Goal: Transaction & Acquisition: Purchase product/service

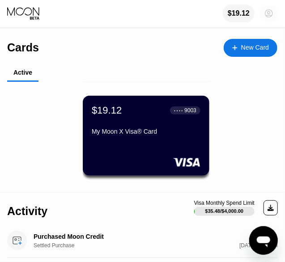
click at [270, 15] on icon at bounding box center [269, 13] width 5 height 5
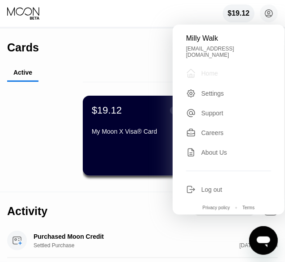
click at [206, 72] on div "Home" at bounding box center [210, 73] width 17 height 7
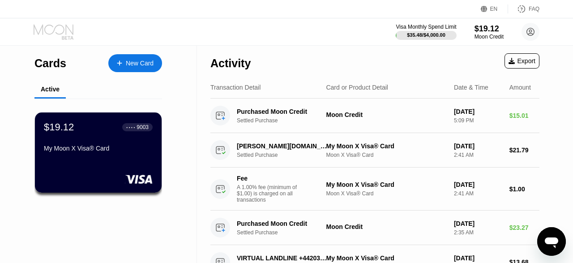
click at [65, 35] on icon at bounding box center [55, 32] width 42 height 16
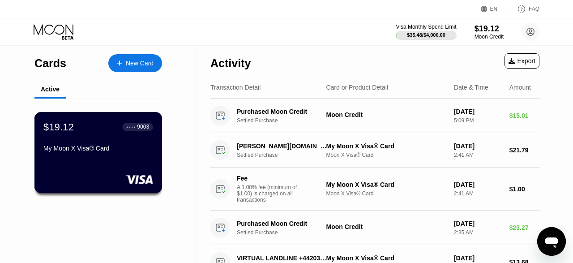
click at [126, 130] on div "● ● ● ● 9003" at bounding box center [138, 127] width 31 height 8
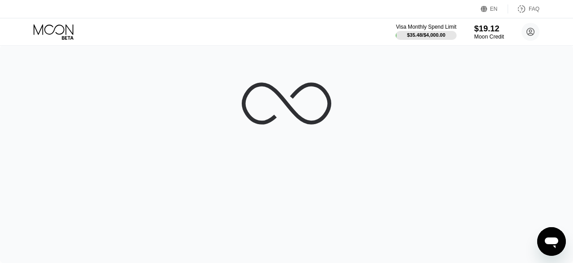
click at [488, 27] on div "$19.12" at bounding box center [489, 28] width 30 height 9
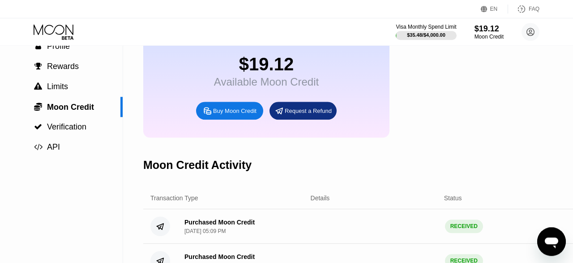
scroll to position [54, 0]
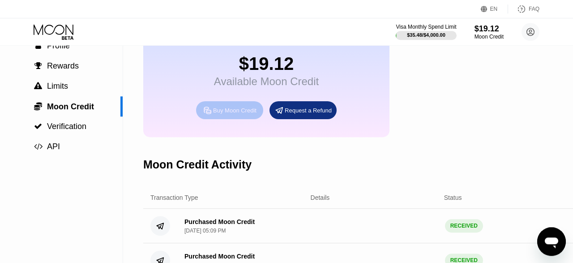
click at [233, 114] on div "Buy Moon Credit" at bounding box center [234, 111] width 43 height 8
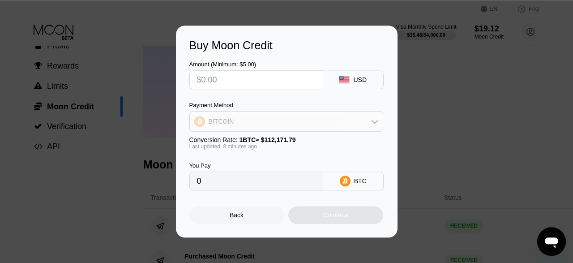
click at [301, 121] on div "BITCOIN" at bounding box center [286, 121] width 193 height 18
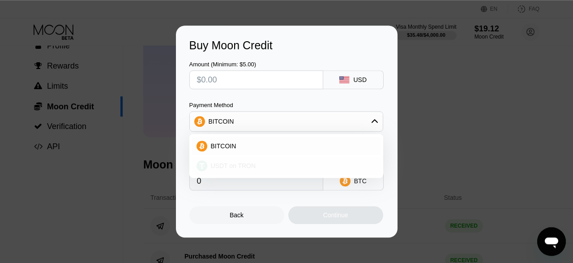
click at [288, 172] on div "USDT on TRON" at bounding box center [286, 166] width 189 height 18
type input "0.00"
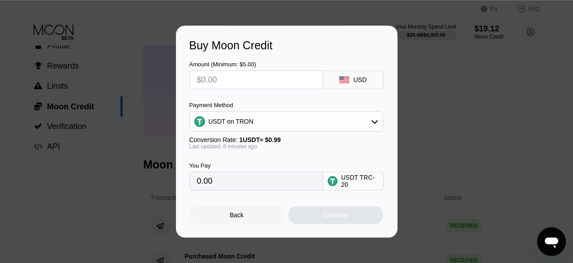
click at [241, 79] on input "text" at bounding box center [256, 80] width 119 height 18
type input "$2"
type input "2.02"
type input "$25"
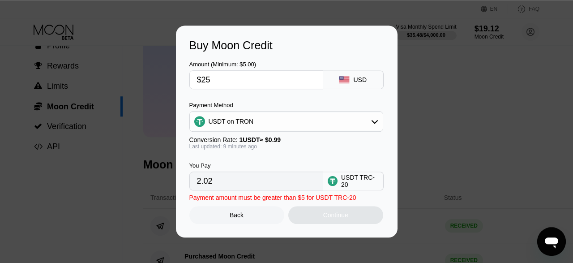
type input "25.25"
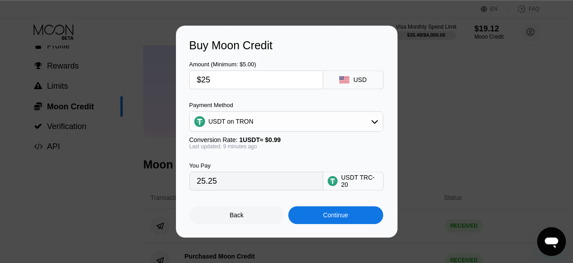
type input "$25"
click at [328, 218] on div "Continue" at bounding box center [335, 214] width 25 height 7
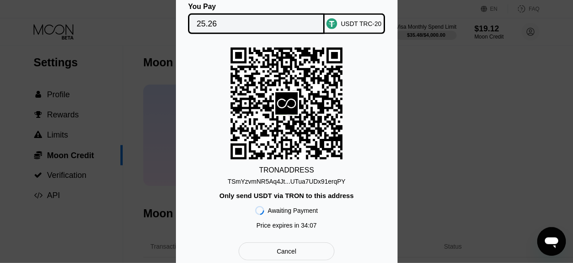
scroll to position [0, 0]
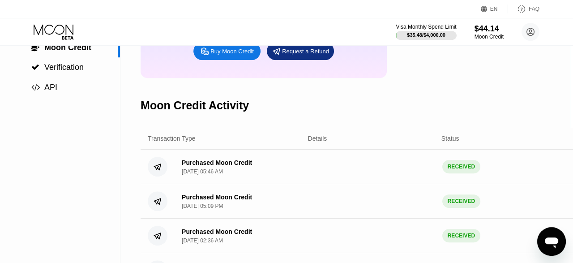
scroll to position [0, 3]
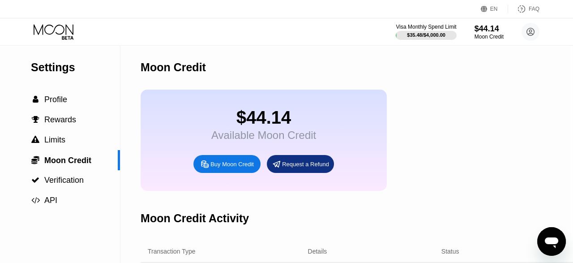
drag, startPoint x: 52, startPoint y: 74, endPoint x: 48, endPoint y: 68, distance: 7.2
click at [48, 68] on div "Settings" at bounding box center [75, 67] width 89 height 13
drag, startPoint x: 48, startPoint y: 68, endPoint x: 53, endPoint y: 107, distance: 39.3
click at [53, 107] on div "Settings  Profile  Rewards  Limits  Moon Credit  Verification  API" at bounding box center [58, 127] width 123 height 165
click at [53, 104] on span "Profile" at bounding box center [55, 99] width 23 height 9
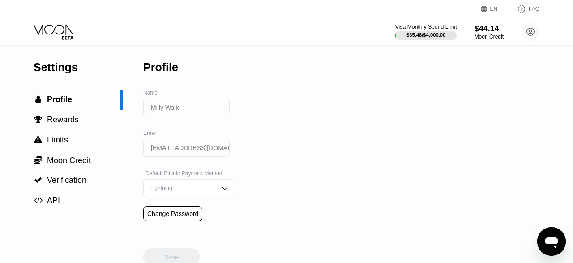
click at [443, 33] on div at bounding box center [427, 35] width 62 height 9
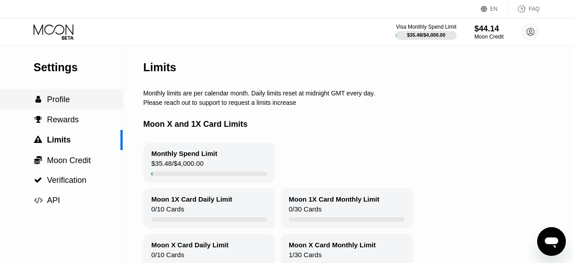
click at [68, 103] on span "Profile" at bounding box center [58, 99] width 23 height 9
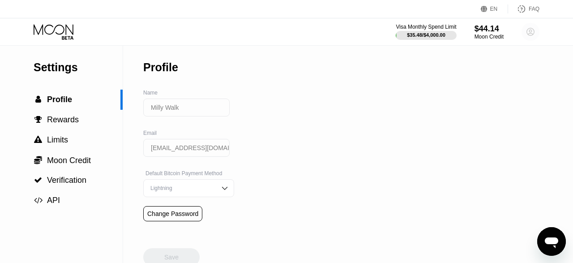
click at [532, 31] on icon at bounding box center [531, 32] width 5 height 5
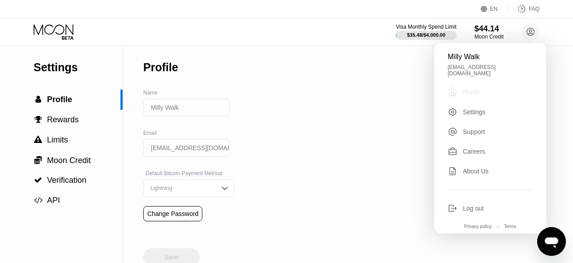
click at [465, 88] on div "Home" at bounding box center [471, 91] width 17 height 7
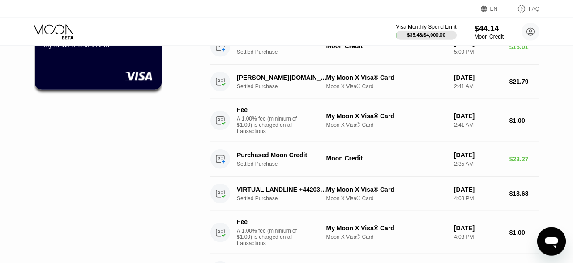
scroll to position [108, 0]
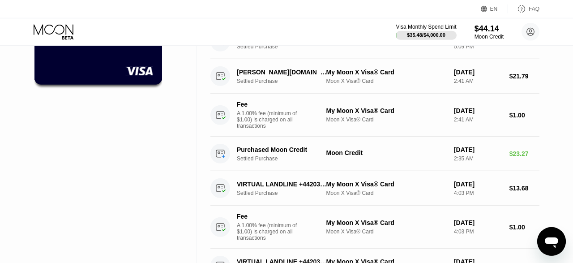
click at [116, 74] on div at bounding box center [98, 70] width 110 height 9
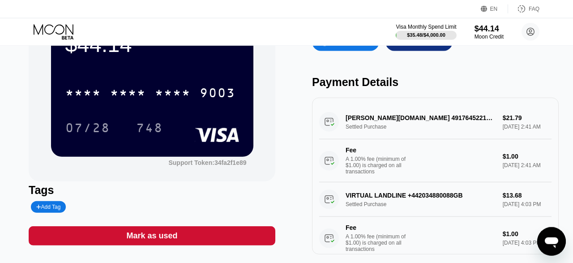
scroll to position [58, 0]
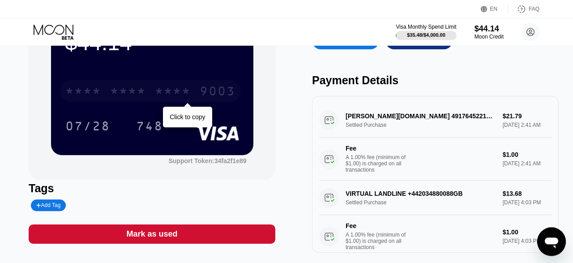
click at [158, 84] on div "* * * * * * * * * * * * 9003" at bounding box center [150, 91] width 181 height 22
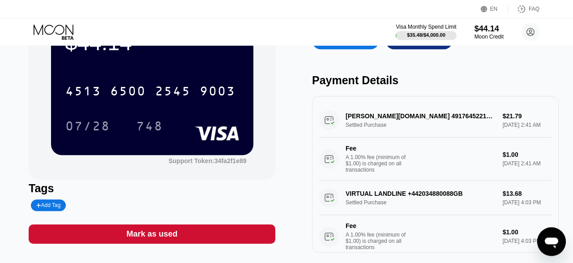
click at [275, 138] on div "$44.14 4513 6500 2545 9003 07/28 748 Support Token: 34fa2f1e89" at bounding box center [152, 89] width 247 height 179
